Goal: Transaction & Acquisition: Purchase product/service

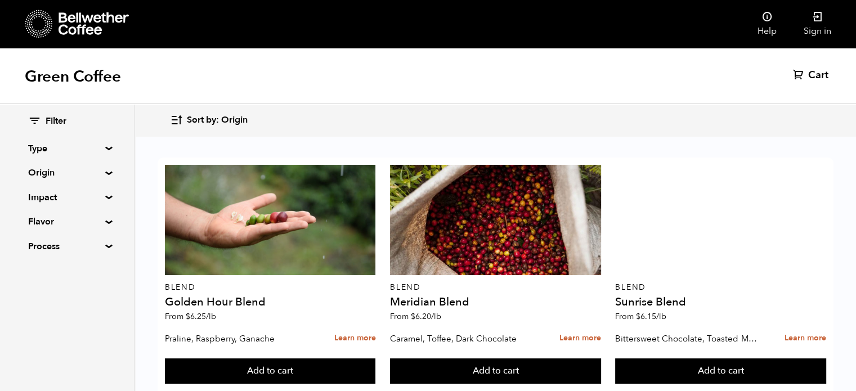
scroll to position [769, 0]
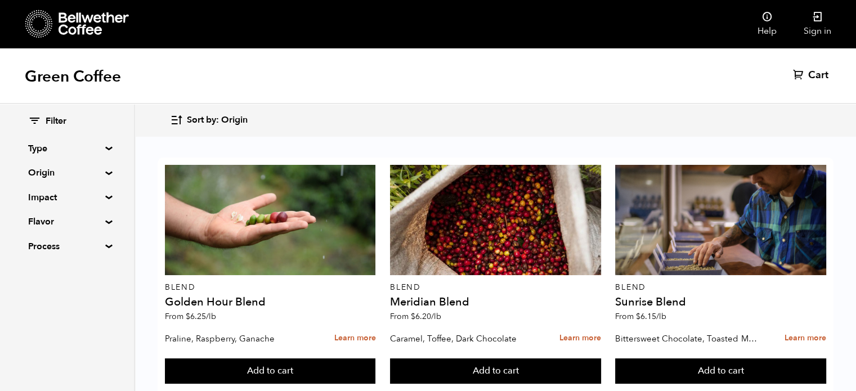
click at [102, 147] on summary "Type" at bounding box center [67, 149] width 78 height 14
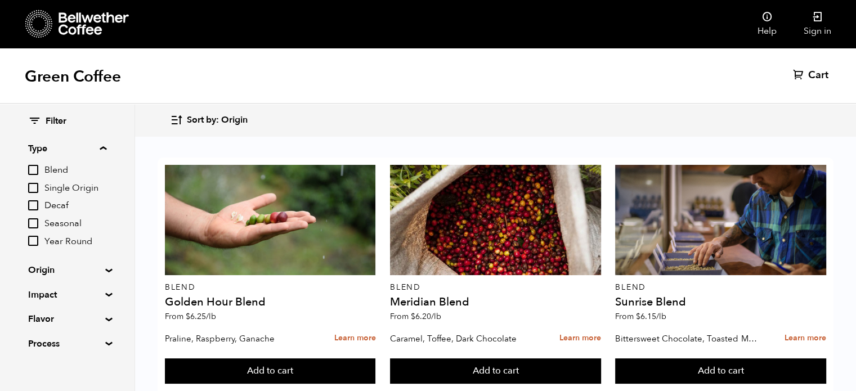
click at [35, 188] on input "Single Origin" at bounding box center [33, 188] width 10 height 10
checkbox input "true"
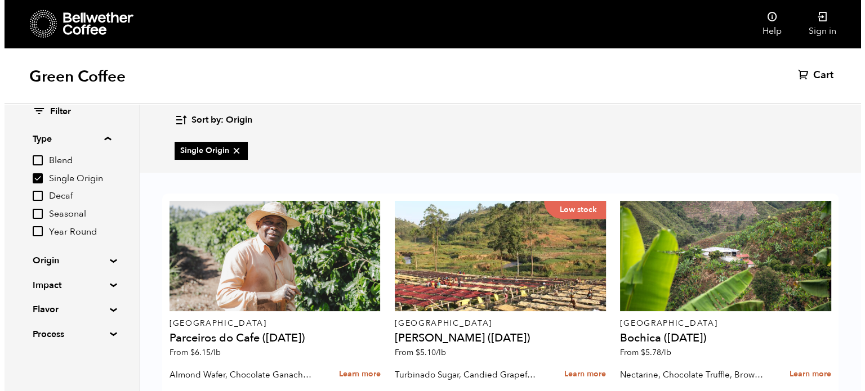
scroll to position [549, 0]
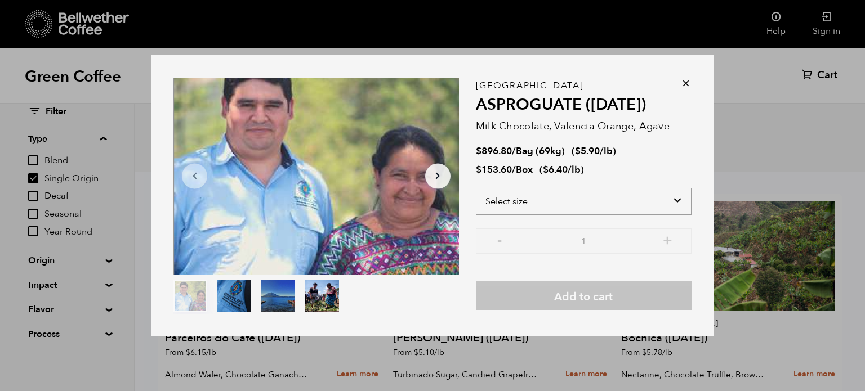
click at [677, 204] on select "Select size Bag (69kg) (152 lbs) Box (24 lbs)" at bounding box center [584, 201] width 216 height 27
select select "box"
click at [476, 188] on select "Select size Bag (69kg) (152 lbs) Box (24 lbs)" at bounding box center [584, 201] width 216 height 27
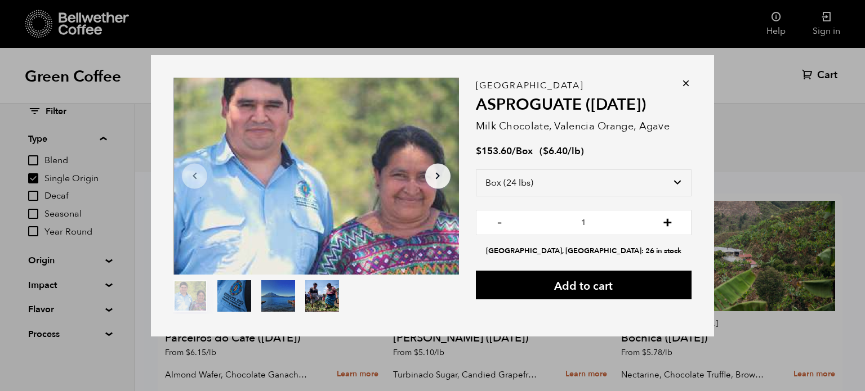
click at [666, 219] on button "+" at bounding box center [668, 221] width 14 height 11
click at [668, 222] on button "+" at bounding box center [668, 221] width 14 height 11
type input "5"
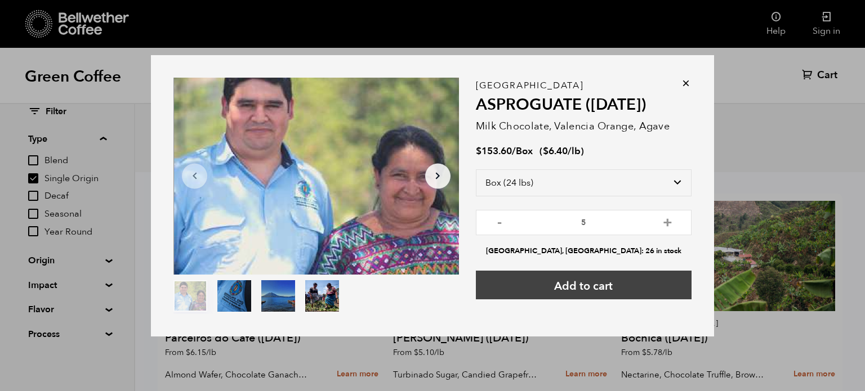
click at [610, 289] on button "Add to cart" at bounding box center [584, 285] width 216 height 29
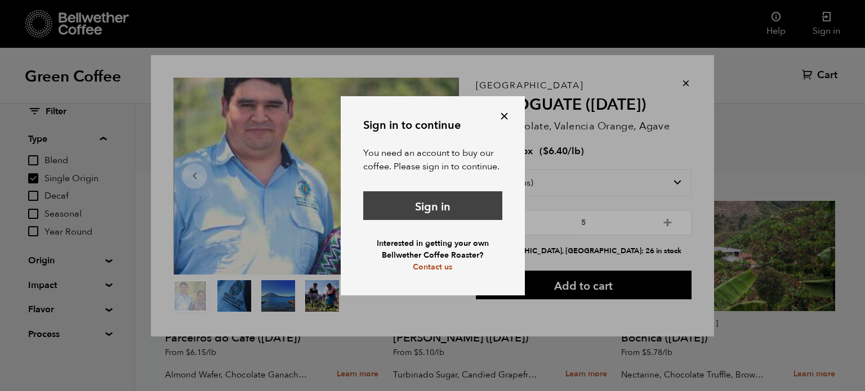
click at [403, 207] on link "Sign in" at bounding box center [432, 205] width 139 height 29
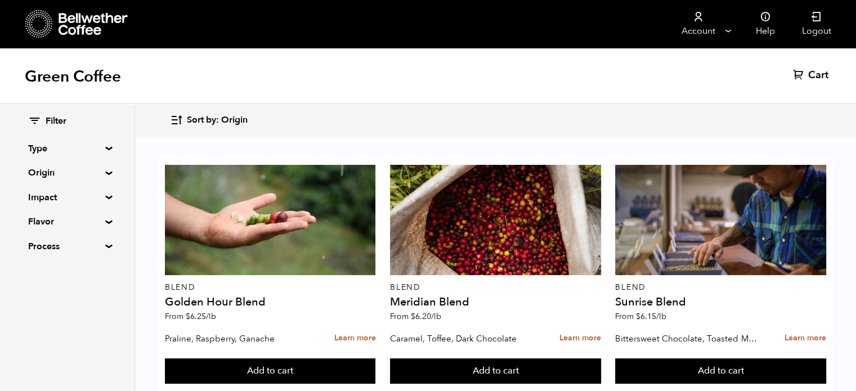
scroll to position [679, 0]
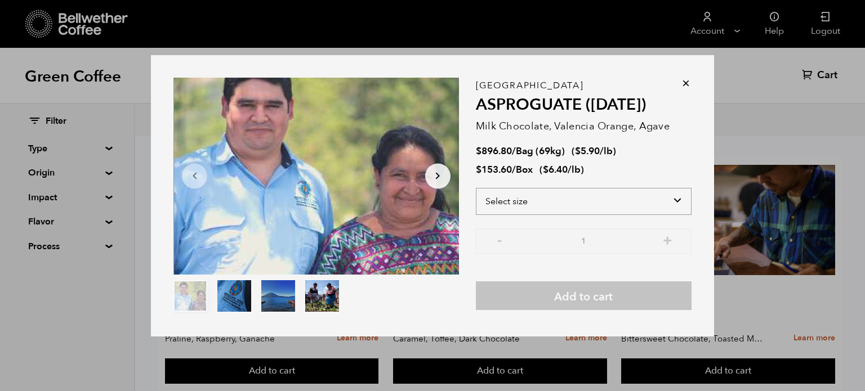
click at [676, 204] on select "Select size Bag (69kg) (152 lbs) Box (24 lbs)" at bounding box center [584, 201] width 216 height 27
select select "box"
click at [476, 188] on select "Select size Bag (69kg) (152 lbs) Box (24 lbs)" at bounding box center [584, 201] width 216 height 27
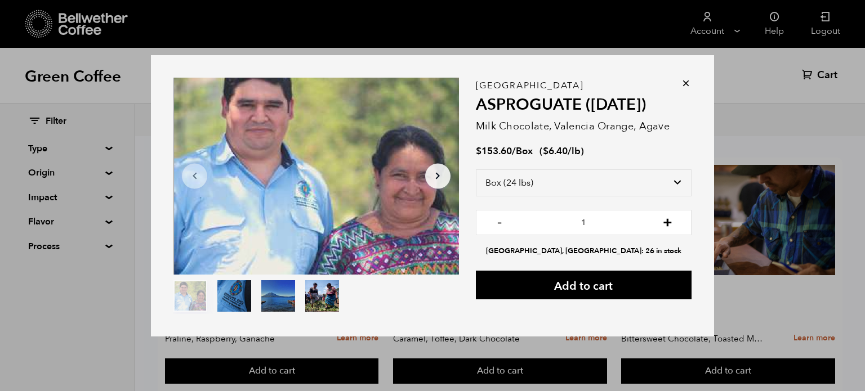
click at [665, 219] on button "+" at bounding box center [668, 221] width 14 height 11
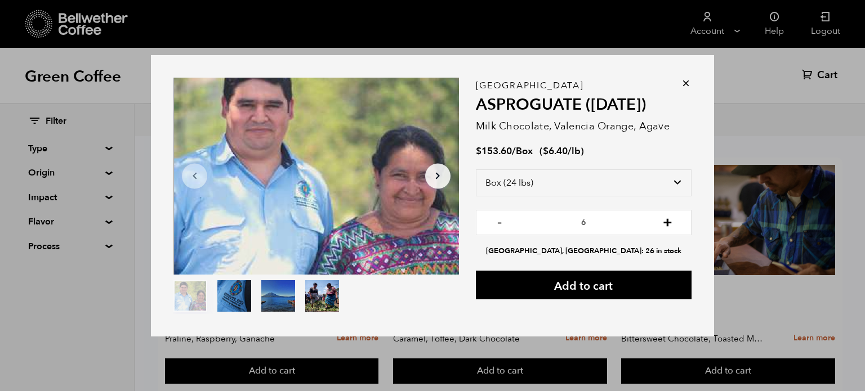
click at [665, 219] on button "+" at bounding box center [668, 221] width 14 height 11
click at [496, 225] on button "-" at bounding box center [500, 221] width 14 height 11
type input "5"
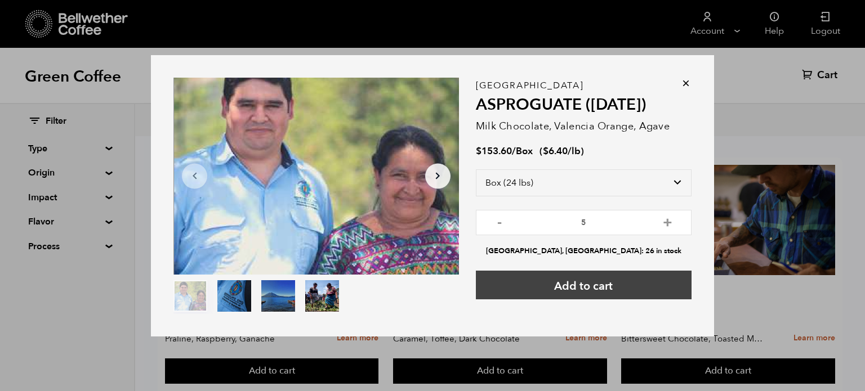
click at [541, 295] on button "Add to cart" at bounding box center [584, 285] width 216 height 29
click at [546, 284] on button "Add to cart" at bounding box center [584, 285] width 216 height 29
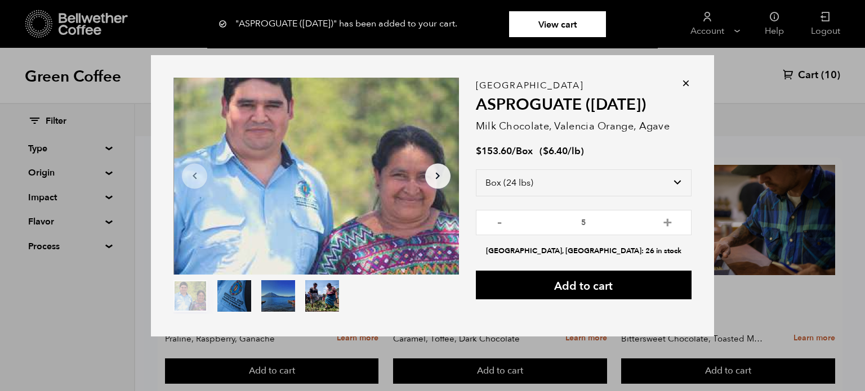
click at [685, 83] on icon at bounding box center [685, 83] width 11 height 11
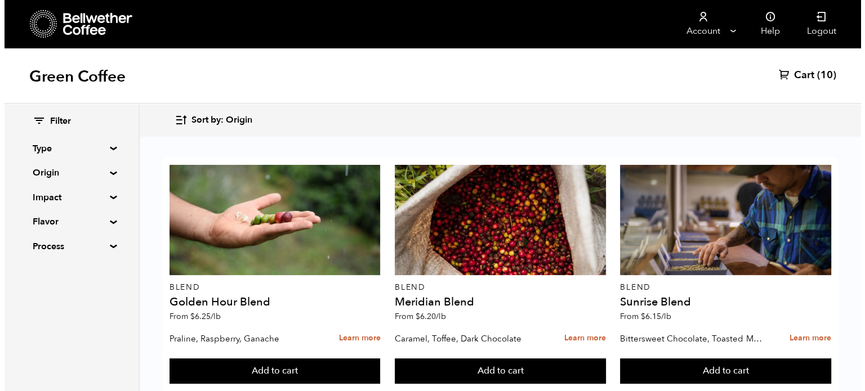
scroll to position [523, 0]
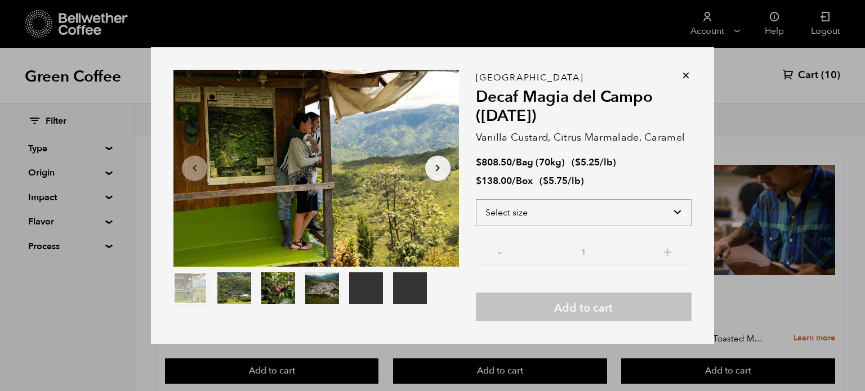
click at [557, 214] on select "Select size Bag (70kg) (154 lbs) Box (24 lbs)" at bounding box center [584, 212] width 216 height 27
select select "box"
click at [476, 199] on select "Select size Bag (70kg) (154 lbs) Box (24 lbs)" at bounding box center [584, 212] width 216 height 27
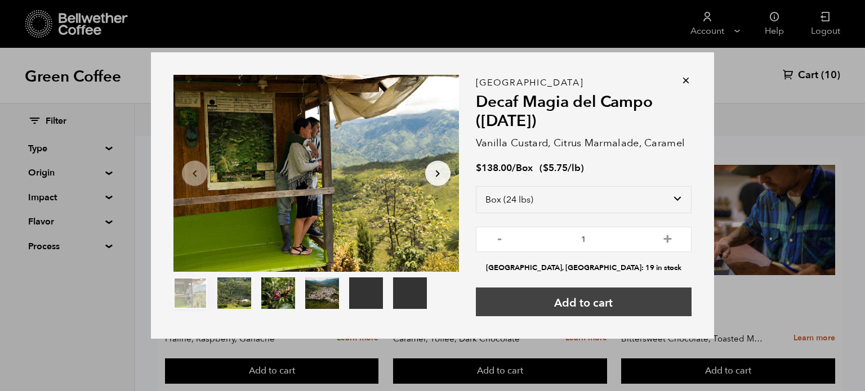
click at [532, 302] on button "Add to cart" at bounding box center [584, 302] width 216 height 29
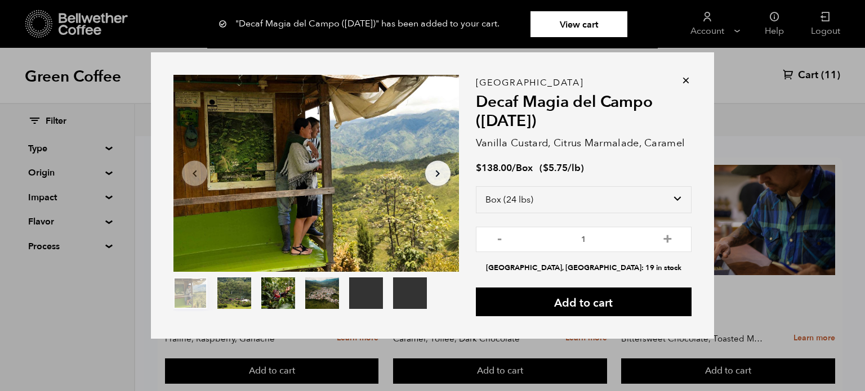
click at [565, 24] on link "View cart" at bounding box center [578, 24] width 97 height 26
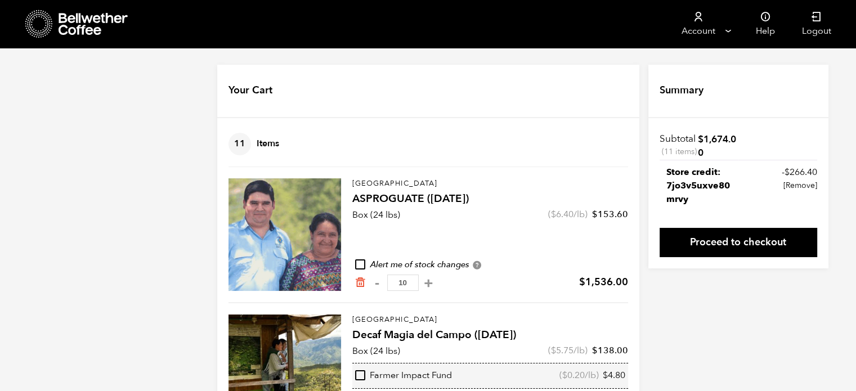
click at [565, 24] on nav "Account Manage Orders Payment methods Documents Help Logout" at bounding box center [526, 24] width 638 height 48
click at [360, 261] on input "checkbox" at bounding box center [360, 265] width 10 height 10
checkbox input "true"
click at [377, 283] on button "-" at bounding box center [378, 283] width 14 height 11
type input "9"
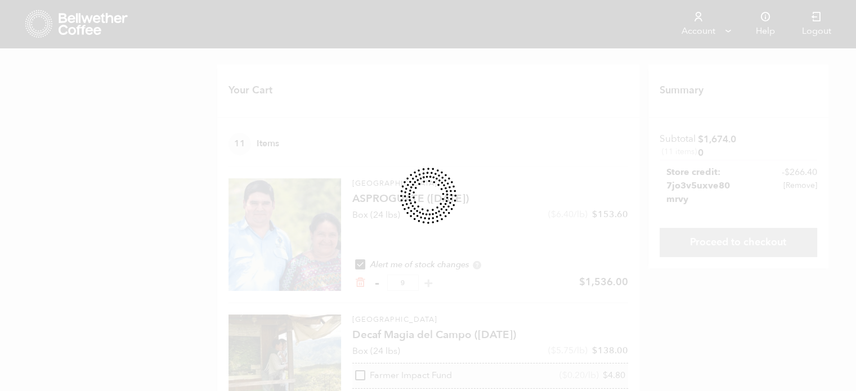
click at [377, 283] on div at bounding box center [428, 195] width 856 height 391
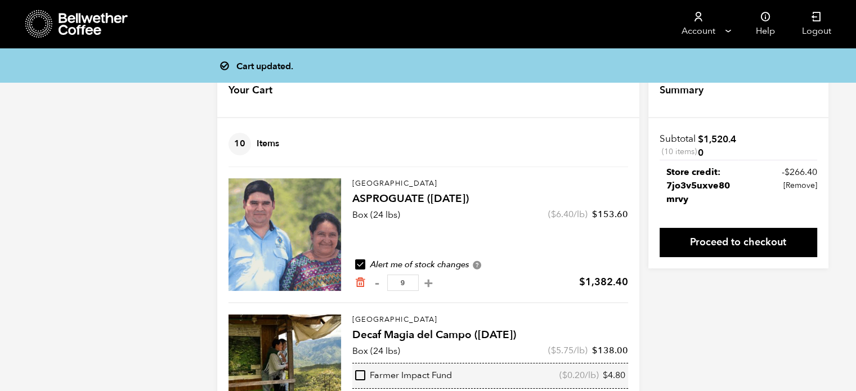
click at [377, 283] on button "-" at bounding box center [378, 283] width 14 height 11
type input "8"
click at [377, 283] on button "-" at bounding box center [378, 283] width 14 height 11
type input "7"
click at [377, 283] on button "-" at bounding box center [378, 283] width 14 height 11
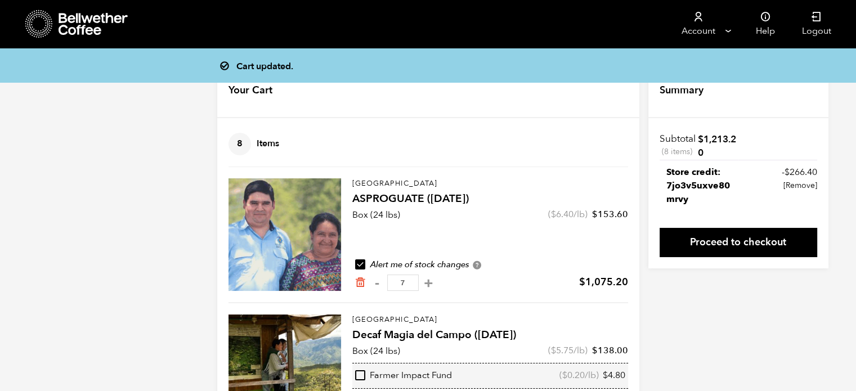
type input "6"
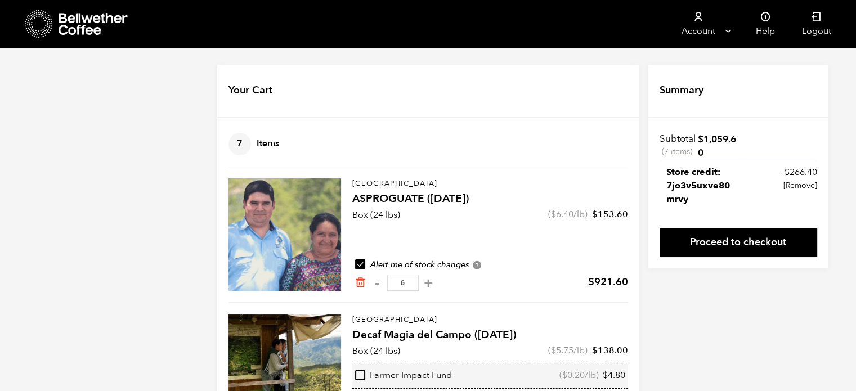
click at [377, 283] on button "-" at bounding box center [378, 283] width 14 height 11
type input "5"
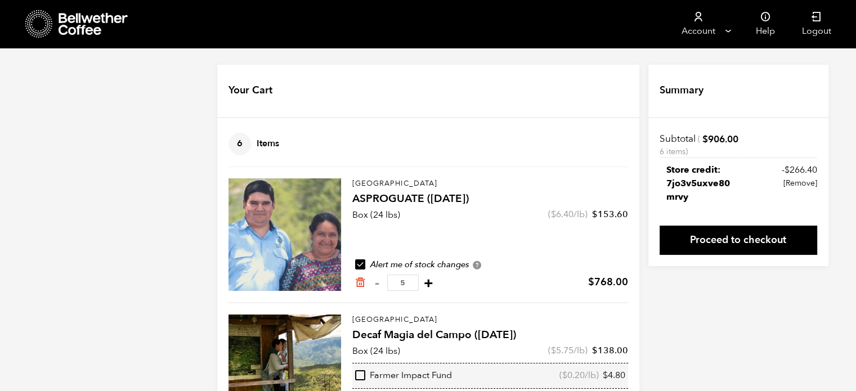
click at [436, 282] on button "+" at bounding box center [429, 283] width 14 height 11
type input "6"
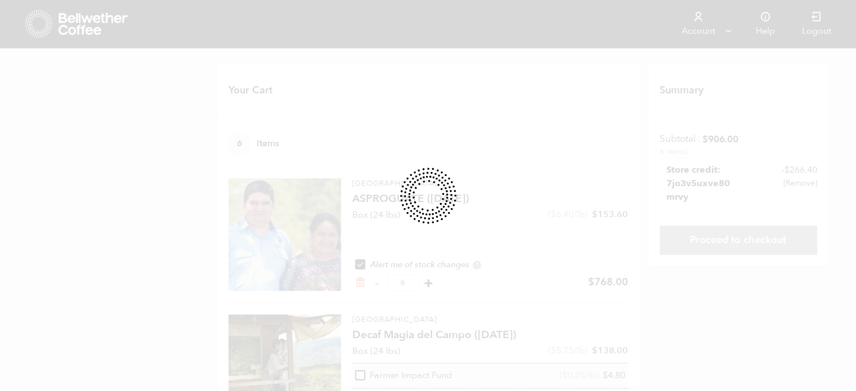
click at [438, 282] on div at bounding box center [428, 195] width 856 height 391
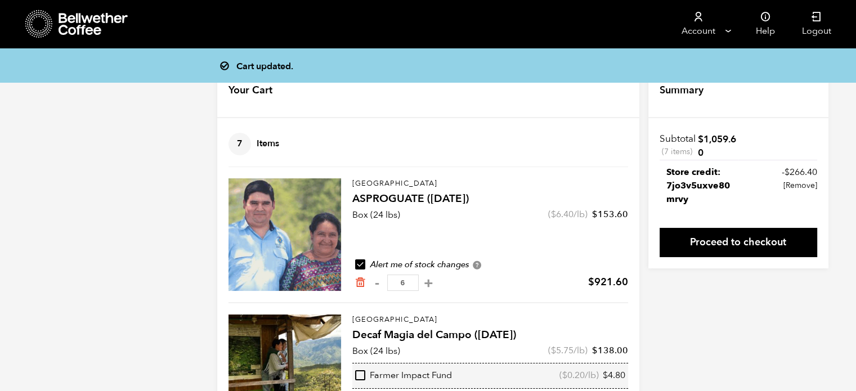
click at [436, 282] on button "+" at bounding box center [429, 283] width 14 height 11
type input "7"
click at [436, 282] on button "+" at bounding box center [429, 283] width 14 height 11
type input "8"
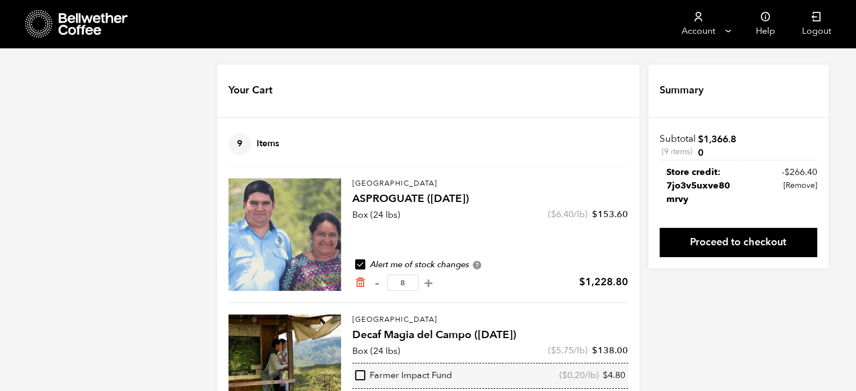
click at [436, 282] on button "+" at bounding box center [429, 283] width 14 height 11
type input "9"
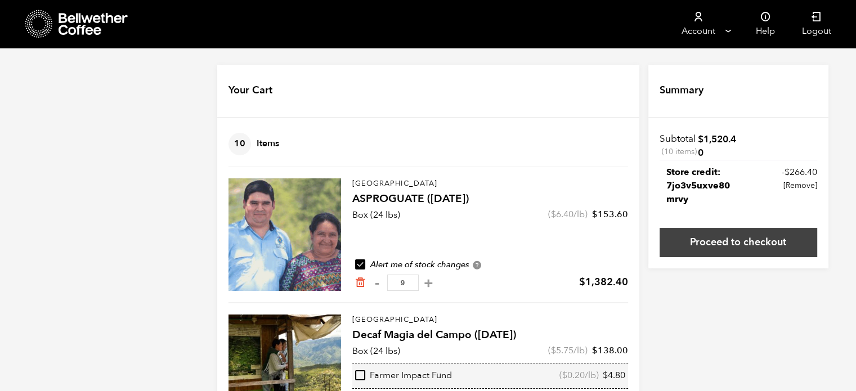
click at [738, 244] on link "Proceed to checkout" at bounding box center [739, 242] width 158 height 29
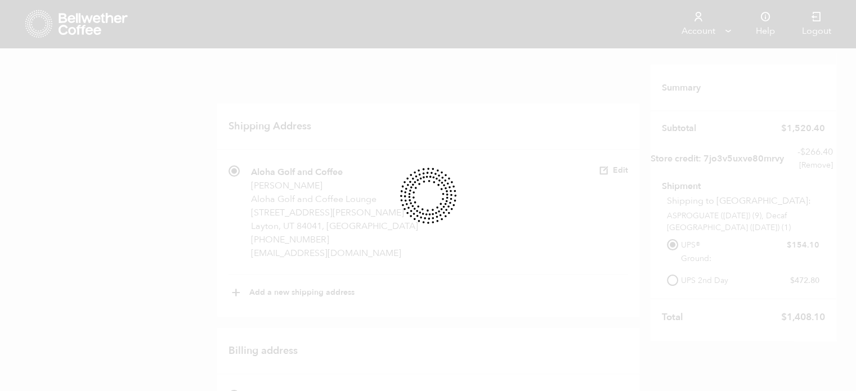
radio input "true"
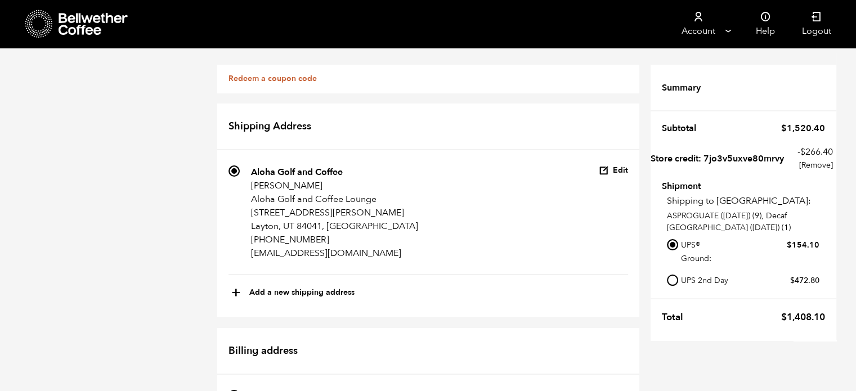
scroll to position [342, 0]
radio input "true"
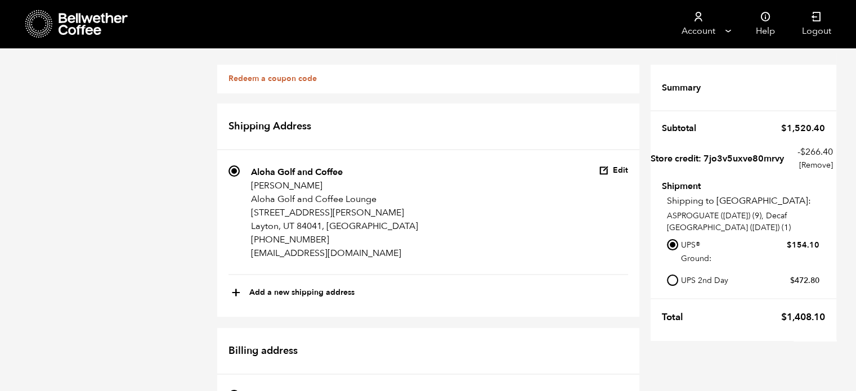
scroll to position [646, 0]
